Goal: Task Accomplishment & Management: Manage account settings

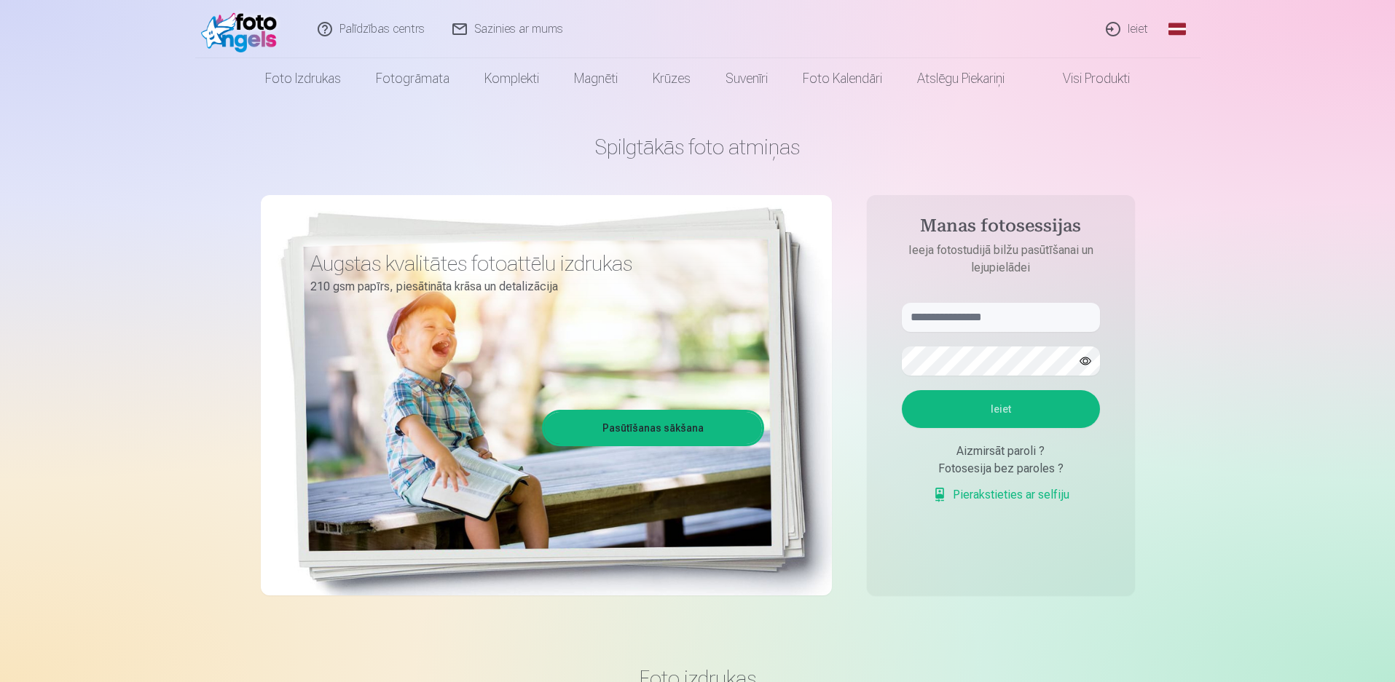
click at [1119, 35] on link "Ieiet" at bounding box center [1127, 29] width 70 height 58
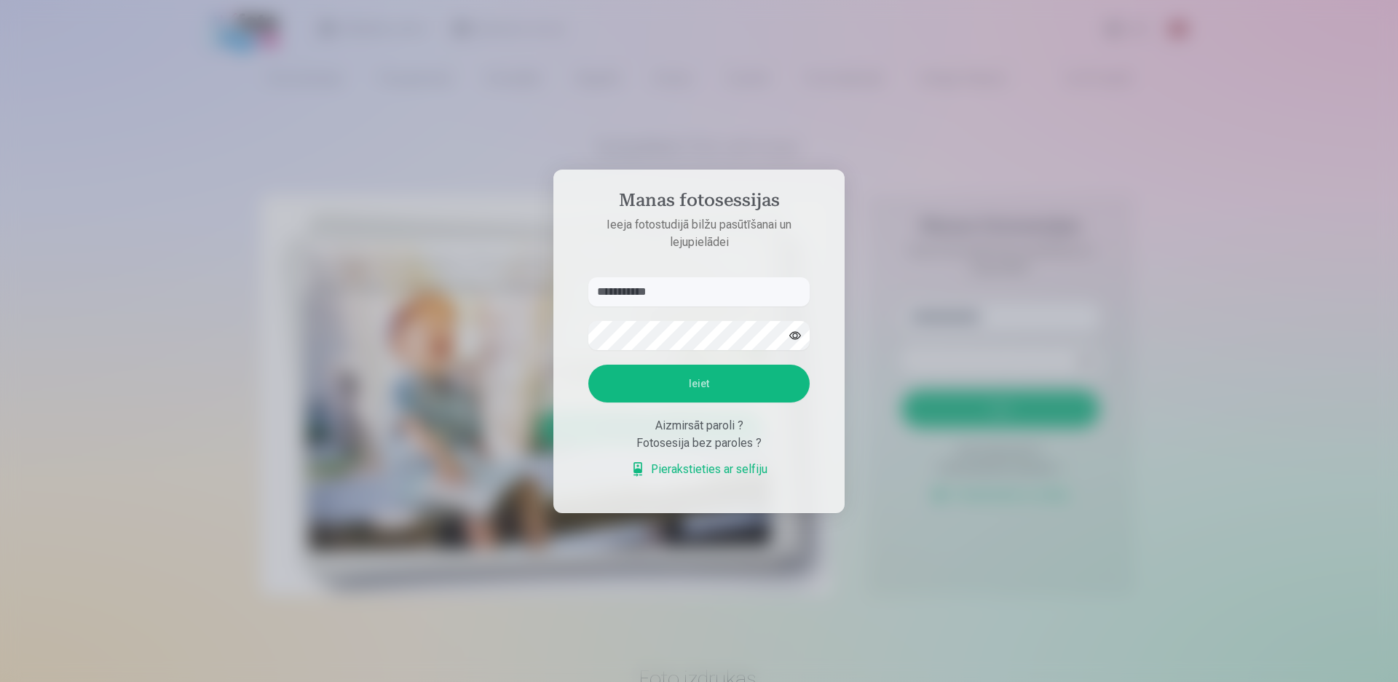
type input "**********"
click at [682, 381] on button "Ieiet" at bounding box center [698, 384] width 221 height 38
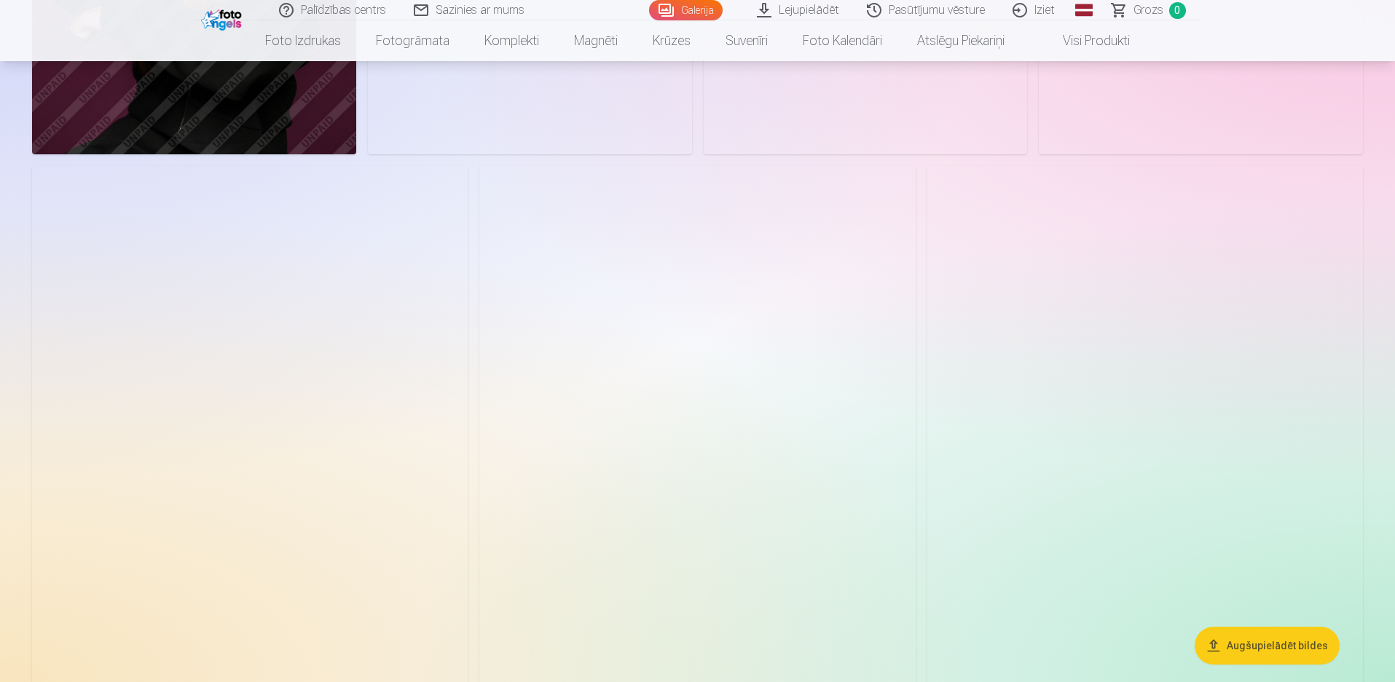
scroll to position [1126, 0]
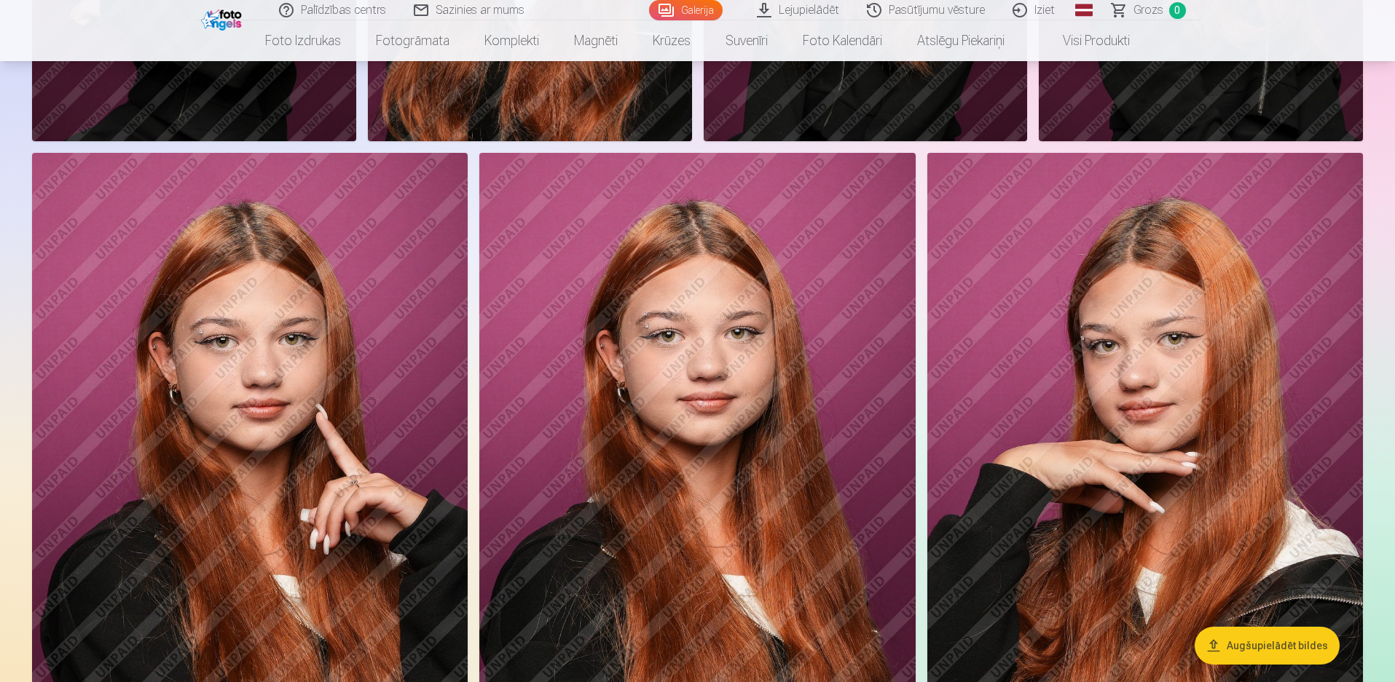
click at [669, 332] on img at bounding box center [697, 480] width 436 height 654
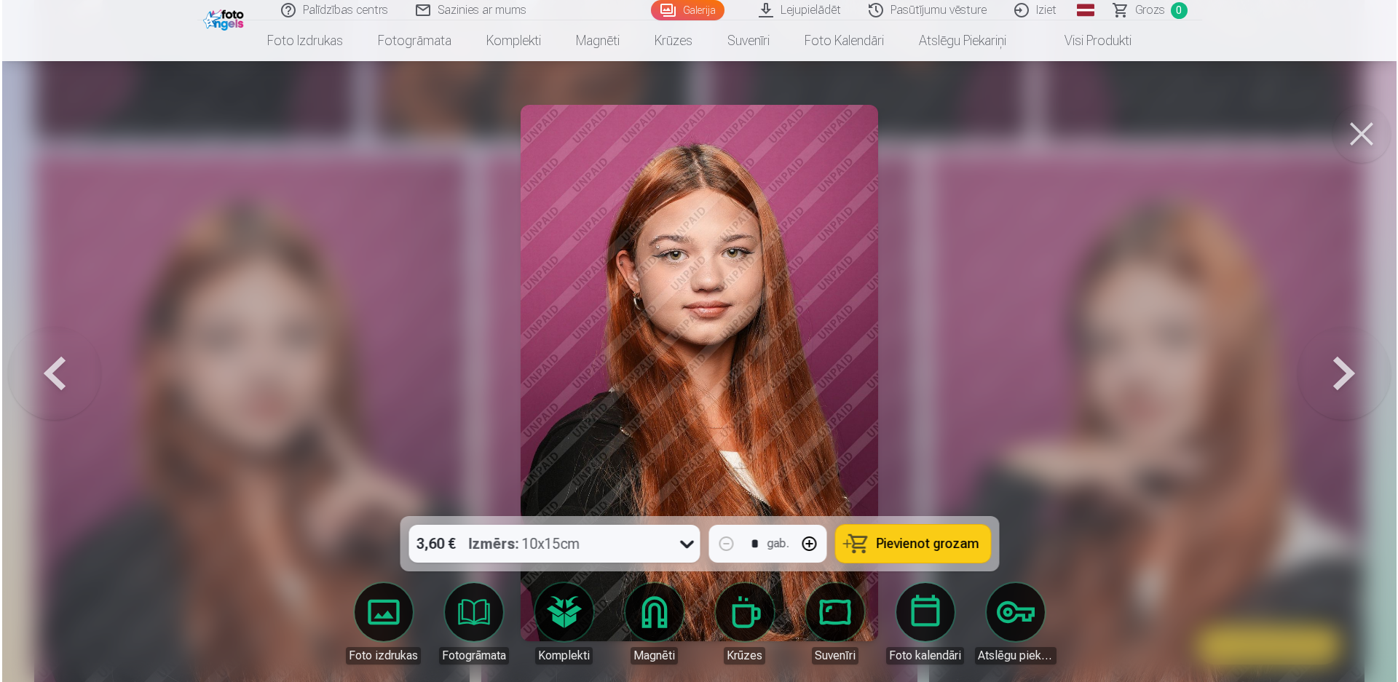
scroll to position [1128, 0]
click at [1351, 127] on button at bounding box center [1363, 134] width 58 height 58
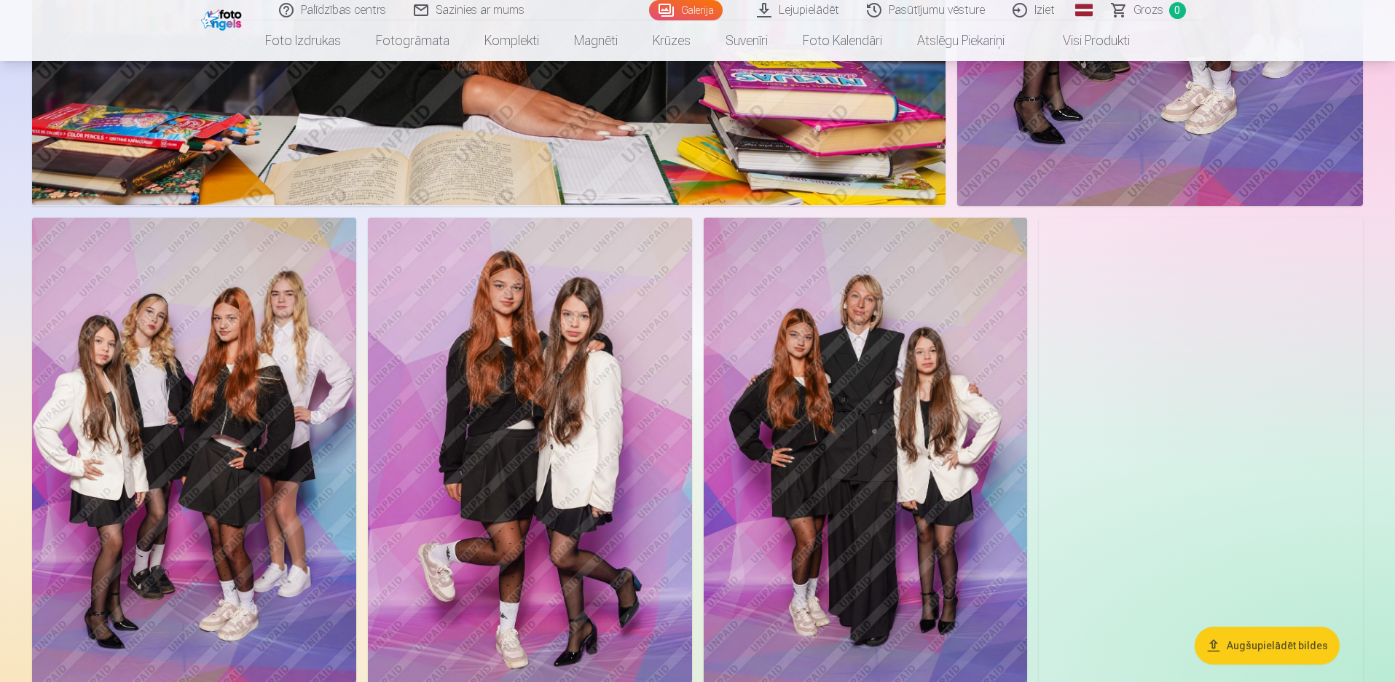
scroll to position [3071, 0]
